Goal: Browse casually

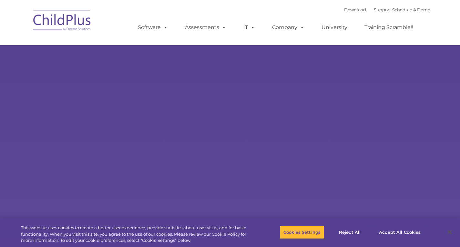
select select "MEDIUM"
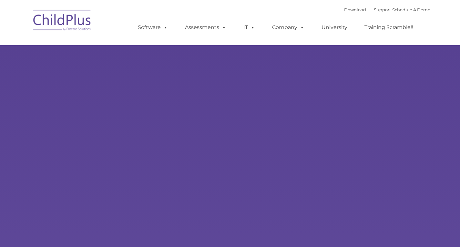
type input ""
select select "MEDIUM"
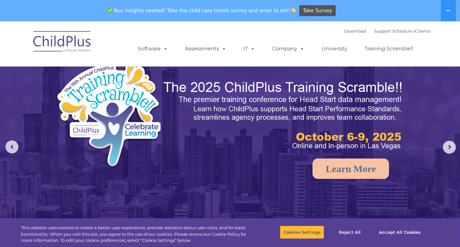
drag, startPoint x: 456, startPoint y: 10, endPoint x: 459, endPoint y: 9, distance: 3.2
click at [459, 10] on div "Your insights needed! Take the child care trends survey and enter to win! Take …" at bounding box center [230, 10] width 460 height 21
click at [445, 11] on button at bounding box center [448, 10] width 15 height 21
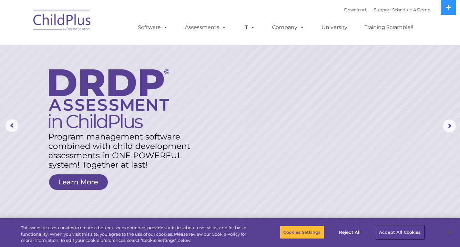
click at [398, 230] on button "Accept All Cookies" at bounding box center [400, 232] width 49 height 14
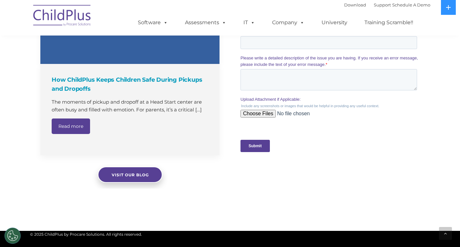
scroll to position [599, 0]
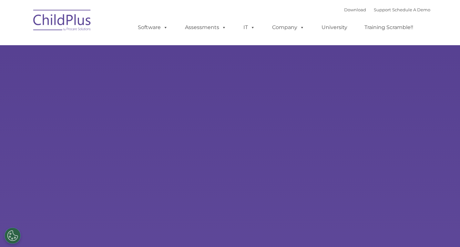
select select "MEDIUM"
